Goal: Register for event/course

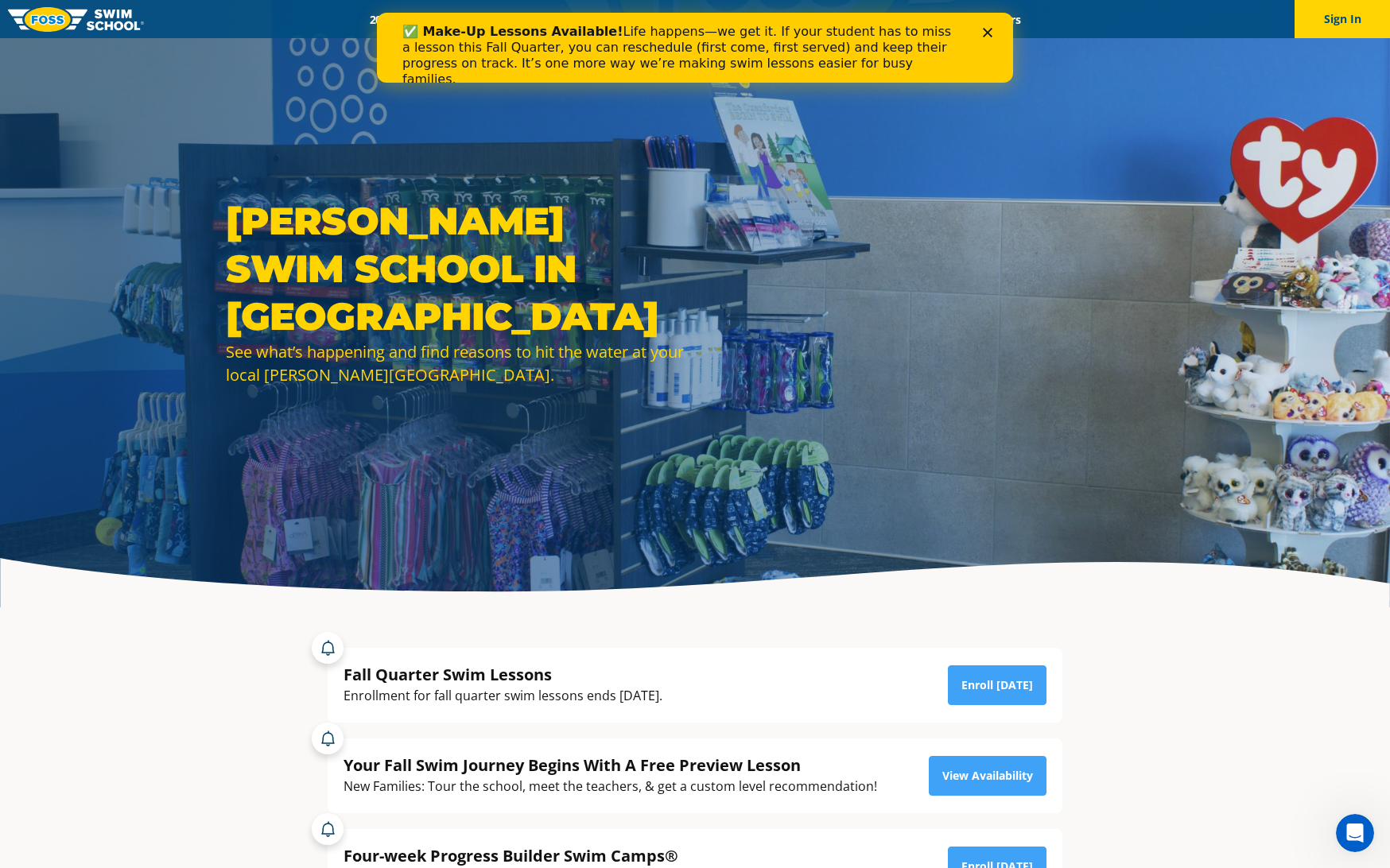
click at [995, 37] on div "✅ Make-Up Lessons Available! Life happens—we get it. If your student has to mis…" at bounding box center [695, 55] width 636 height 73
click at [989, 34] on polygon "Close" at bounding box center [987, 33] width 10 height 10
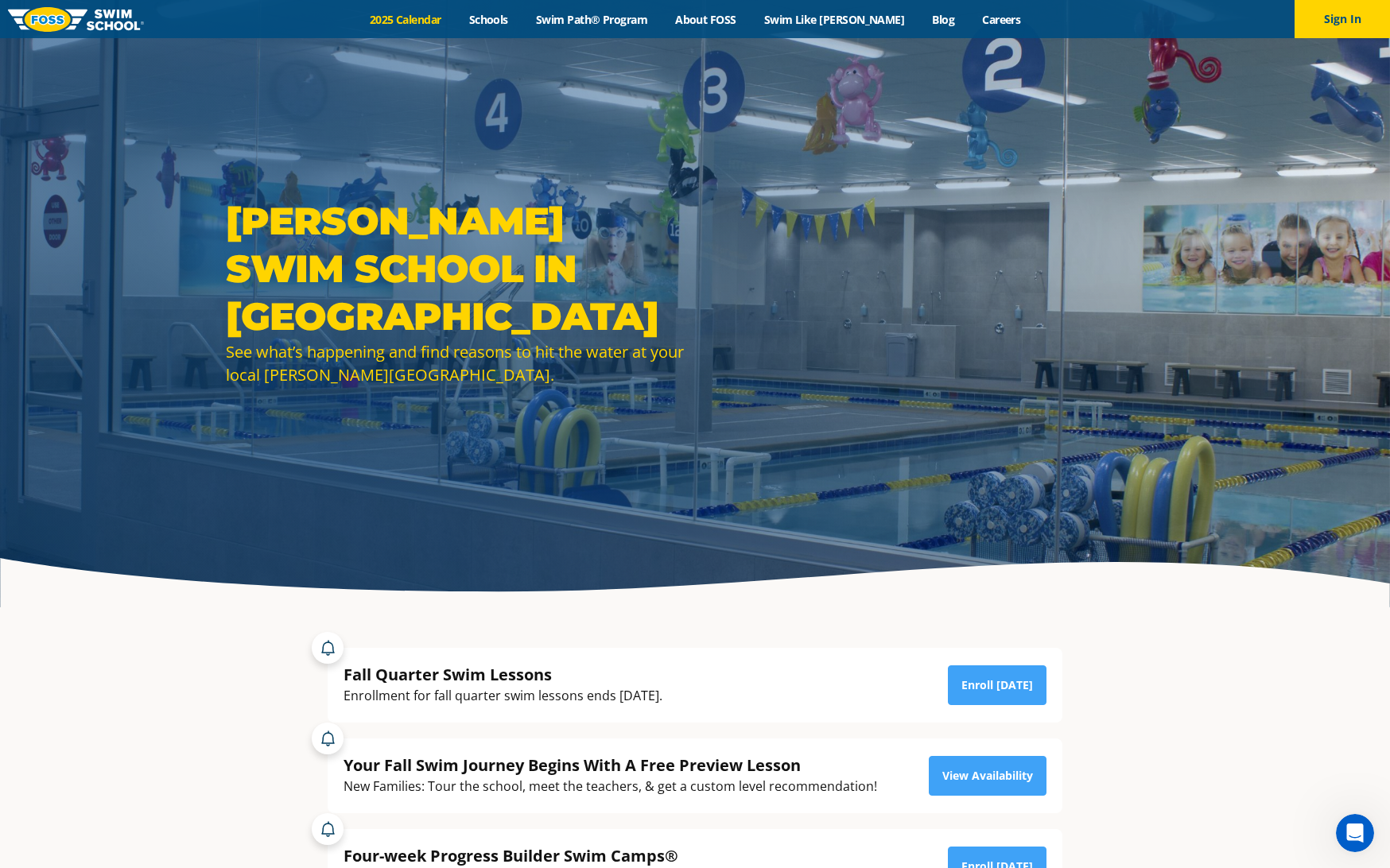
click at [436, 16] on link "2025 Calendar" at bounding box center [405, 19] width 99 height 15
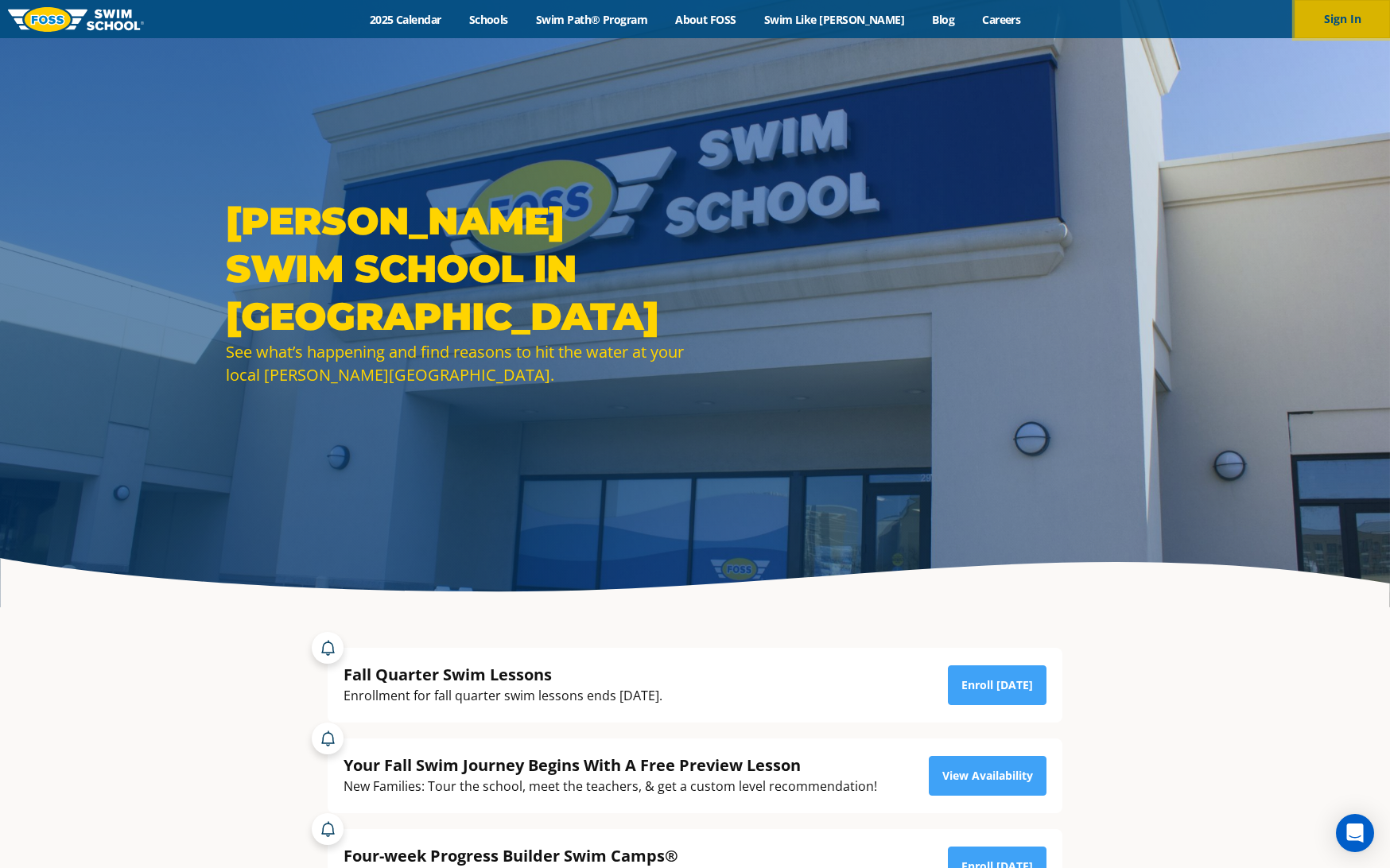
click at [1350, 35] on button "Sign In" at bounding box center [1342, 19] width 96 height 38
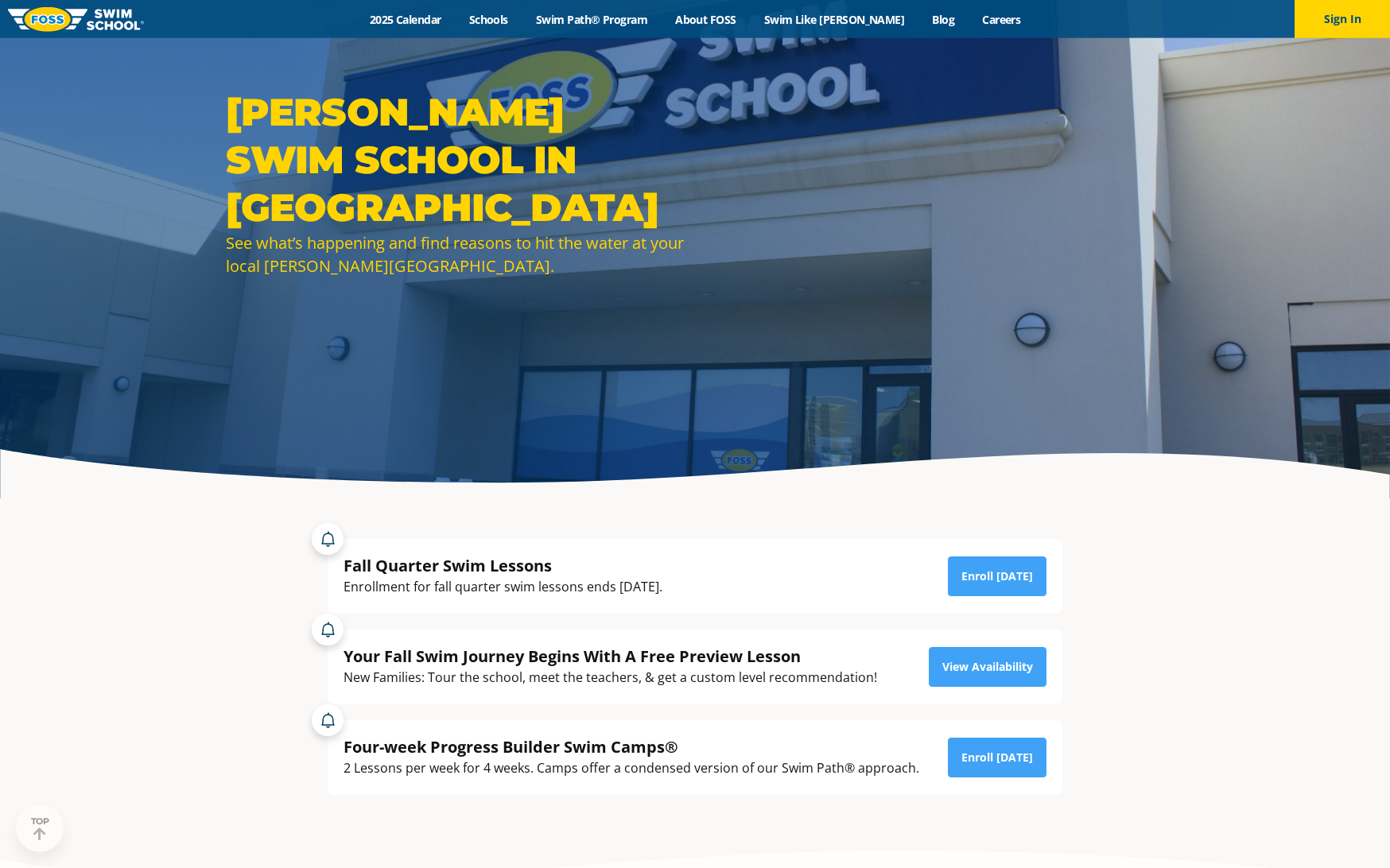
scroll to position [182, 0]
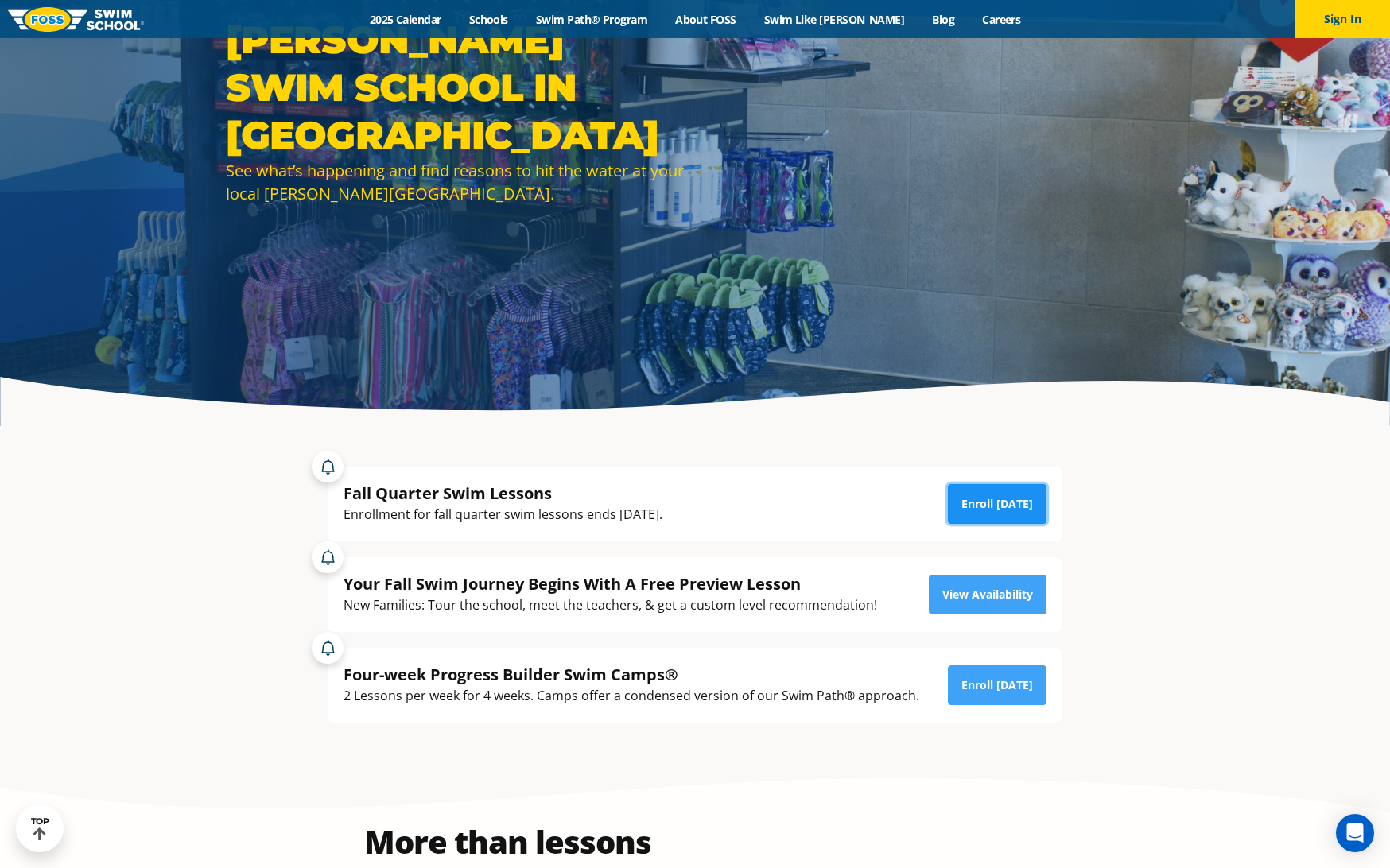
click at [1036, 499] on link "Enroll Today" at bounding box center [996, 504] width 98 height 40
